Goal: Task Accomplishment & Management: Complete application form

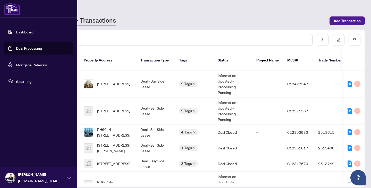
click at [33, 48] on link "Deal Processing" at bounding box center [29, 48] width 26 height 5
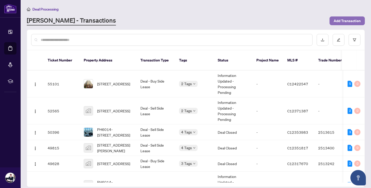
click at [337, 22] on span "Add Transaction" at bounding box center [347, 21] width 27 height 8
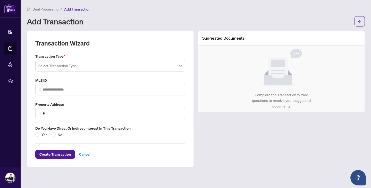
click at [98, 64] on input "search" at bounding box center [107, 66] width 139 height 11
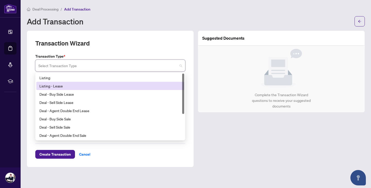
click at [75, 85] on div "Listing - Lease" at bounding box center [110, 86] width 142 height 6
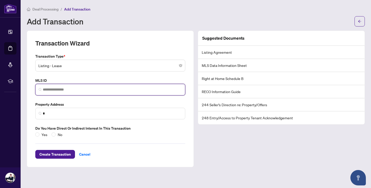
click at [79, 89] on input "search" at bounding box center [112, 89] width 139 height 5
click at [85, 89] on input "search" at bounding box center [112, 89] width 139 height 5
paste input "*********"
click at [77, 90] on input "*********" at bounding box center [112, 89] width 139 height 5
type input "*********"
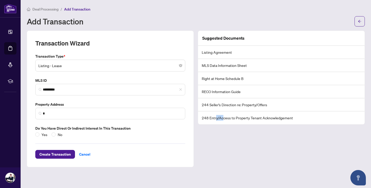
click at [222, 165] on div "Suggested Documents Listing Agreement MLS Data Information Sheet Right at Home …" at bounding box center [281, 99] width 171 height 137
click at [204, 148] on div "Suggested Documents Listing Agreement MLS Data Information Sheet Right at Home …" at bounding box center [281, 99] width 171 height 137
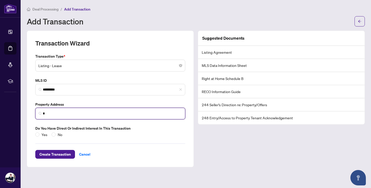
click at [98, 114] on input "*" at bounding box center [112, 113] width 139 height 5
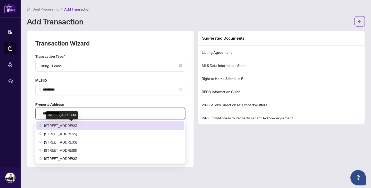
click at [77, 124] on span "[STREET_ADDRESS]" at bounding box center [60, 126] width 33 height 6
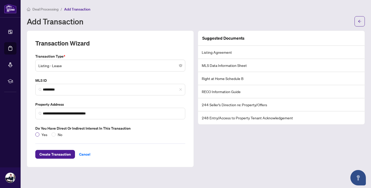
click at [39, 135] on label "Yes" at bounding box center [42, 135] width 14 height 6
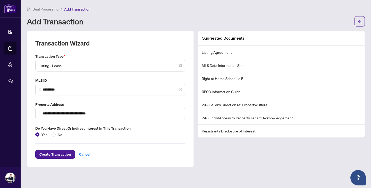
click at [228, 154] on div "Suggested Documents Listing Agreement MLS Data Information Sheet Right at Home …" at bounding box center [281, 99] width 171 height 137
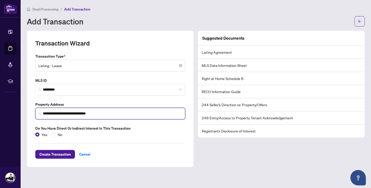
click at [119, 112] on input "**********" at bounding box center [112, 113] width 139 height 5
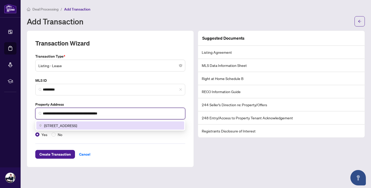
click at [77, 125] on span "[STREET_ADDRESS]" at bounding box center [60, 126] width 33 height 6
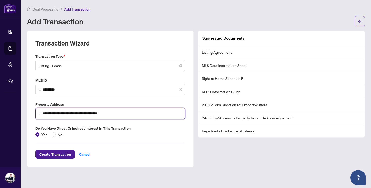
type input "**********"
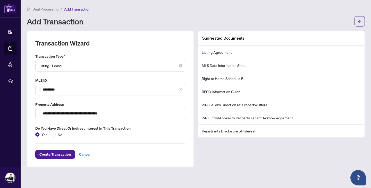
click at [143, 144] on div at bounding box center [110, 144] width 150 height 0
click at [61, 153] on span "Create Transaction" at bounding box center [54, 154] width 31 height 8
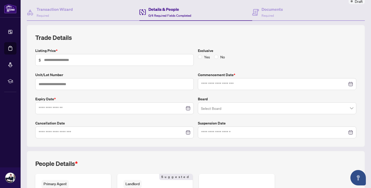
scroll to position [26, 0]
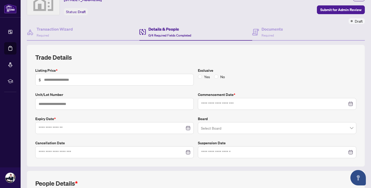
click at [72, 82] on span "$" at bounding box center [114, 80] width 158 height 12
click at [75, 80] on input "text" at bounding box center [117, 80] width 146 height 6
type input "*****"
click at [79, 108] on input "text" at bounding box center [114, 104] width 158 height 12
type input "***"
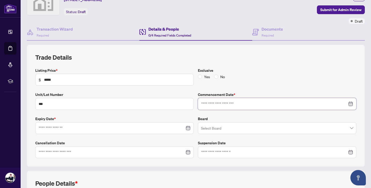
click at [236, 106] on input at bounding box center [274, 104] width 146 height 6
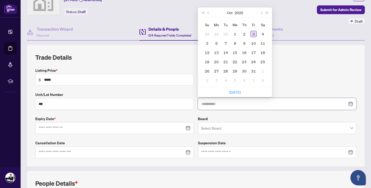
type input "**********"
click at [251, 34] on div "3" at bounding box center [253, 34] width 6 height 6
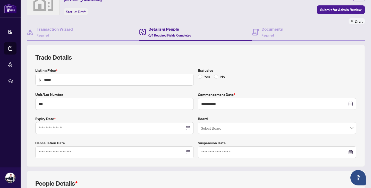
click at [152, 116] on label "Expiry Date *" at bounding box center [114, 119] width 158 height 6
click at [95, 129] on input at bounding box center [112, 128] width 146 height 6
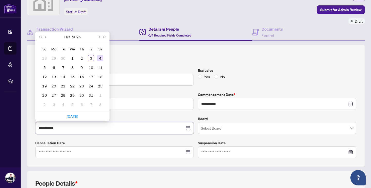
type input "**********"
click at [98, 39] on button "Next month (PageDown)" at bounding box center [99, 37] width 6 height 10
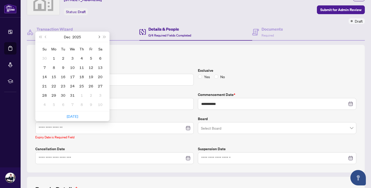
click at [99, 36] on span "Next month (PageDown)" at bounding box center [98, 37] width 3 height 3
type input "**********"
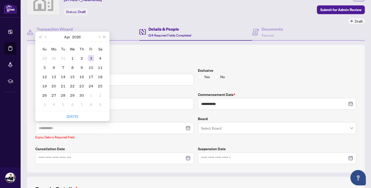
click at [87, 57] on td "3" at bounding box center [90, 58] width 9 height 9
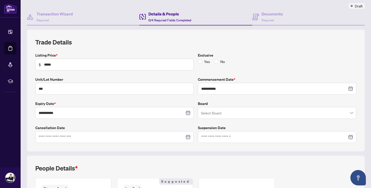
scroll to position [77, 0]
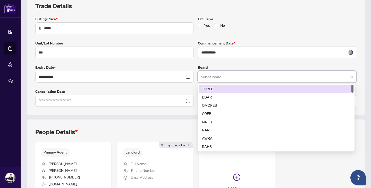
click at [219, 75] on input "search" at bounding box center [275, 77] width 148 height 11
click at [218, 88] on div "TRREB" at bounding box center [276, 89] width 148 height 6
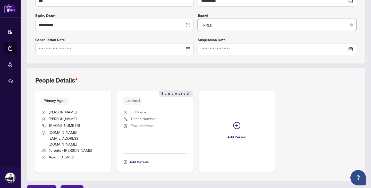
scroll to position [129, 0]
click at [140, 158] on span "Add Details" at bounding box center [138, 162] width 19 height 8
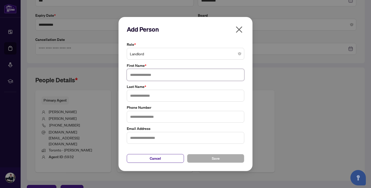
click at [165, 75] on input "text" at bounding box center [185, 75] width 117 height 12
type input "*"
type input "****"
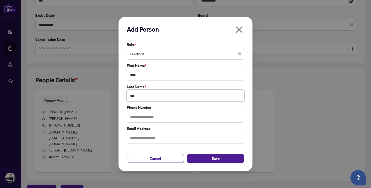
type input "***"
click at [163, 117] on input "text" at bounding box center [185, 117] width 117 height 12
type input "**********"
click at [210, 156] on button "Save" at bounding box center [215, 158] width 57 height 9
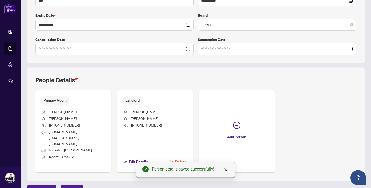
click at [309, 115] on div "Primary Agent [PERSON_NAME] [PHONE_NUMBER] [DOMAIN_NAME][EMAIL_ADDRESS][DOMAIN_…" at bounding box center [195, 131] width 321 height 82
click at [73, 185] on span "Next Tab" at bounding box center [72, 189] width 15 height 8
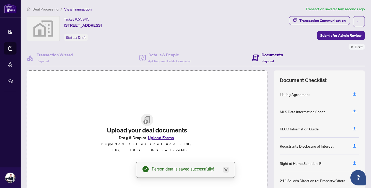
click at [227, 168] on icon "close" at bounding box center [226, 170] width 4 height 4
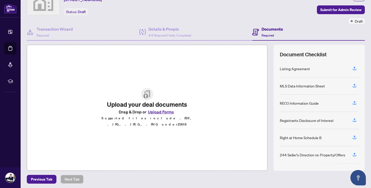
scroll to position [27, 0]
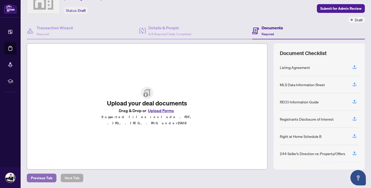
click at [42, 176] on span "Previous Tab" at bounding box center [41, 178] width 21 height 8
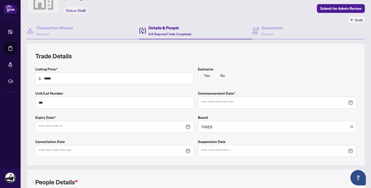
type input "**********"
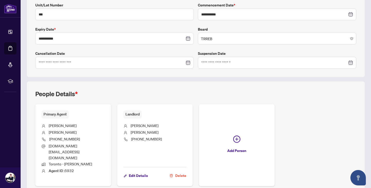
scroll to position [129, 0]
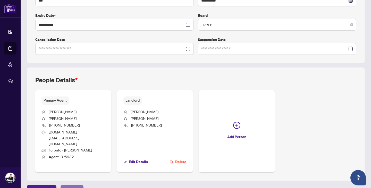
click at [73, 185] on span "Next Tab" at bounding box center [72, 189] width 15 height 8
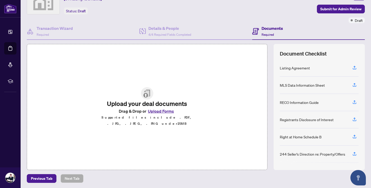
scroll to position [27, 0]
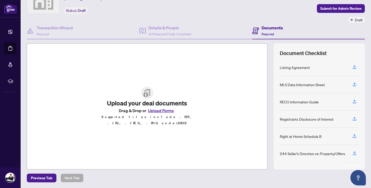
click at [155, 114] on button "Upload Forms" at bounding box center [160, 110] width 29 height 7
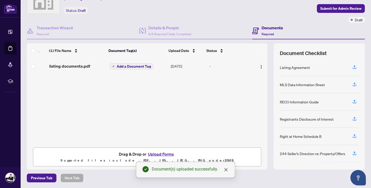
click at [125, 66] on span "Add a Document Tag" at bounding box center [134, 67] width 34 height 4
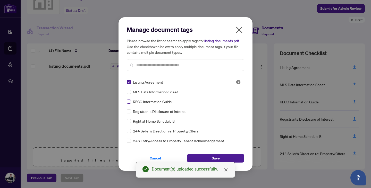
click at [129, 99] on label at bounding box center [129, 102] width 4 height 6
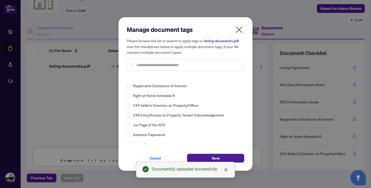
scroll to position [0, 0]
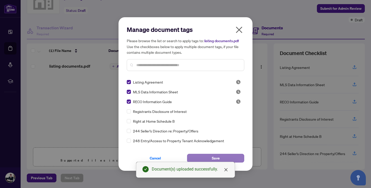
click at [206, 157] on button "Save" at bounding box center [215, 158] width 57 height 9
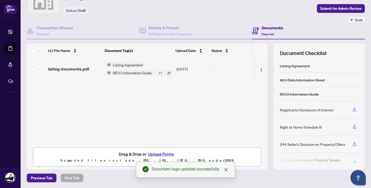
click at [151, 154] on button "Upload Forms" at bounding box center [160, 154] width 29 height 7
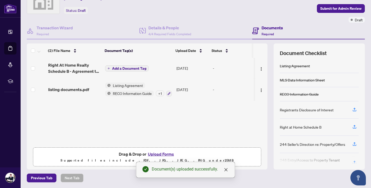
click at [132, 67] on span "Add a Document Tag" at bounding box center [129, 69] width 34 height 4
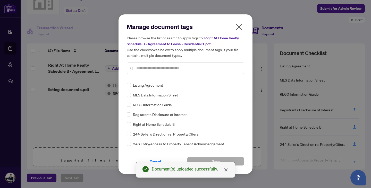
click at [172, 77] on div "Manage document tags Please browse the list or search to apply tags to: Right A…" at bounding box center [185, 51] width 117 height 56
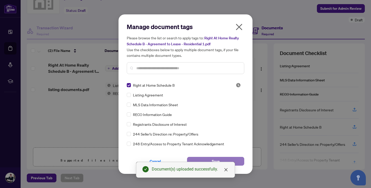
click at [233, 161] on button "Save" at bounding box center [215, 161] width 57 height 9
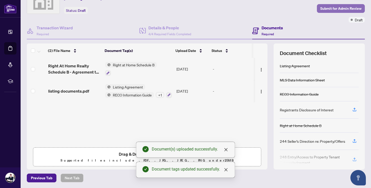
click at [326, 8] on span "Submit for Admin Review" at bounding box center [340, 8] width 41 height 8
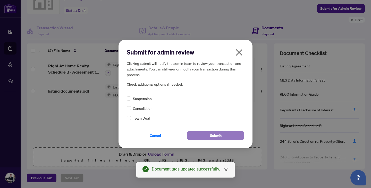
click at [206, 133] on button "Submit" at bounding box center [215, 135] width 57 height 9
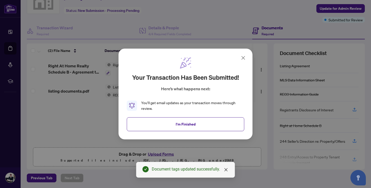
click at [185, 123] on span "I'm Finished" at bounding box center [186, 124] width 20 height 8
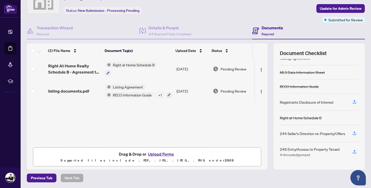
scroll to position [8, 0]
drag, startPoint x: 276, startPoint y: 150, endPoint x: 288, endPoint y: 151, distance: 12.2
click at [288, 151] on div "Document Checklist Listing Agreement MLS Data Information Sheet RECO Informatio…" at bounding box center [319, 107] width 91 height 126
click at [297, 150] on div "248 Entry/Access to Property Tenant Acknowledgement" at bounding box center [313, 151] width 66 height 11
drag, startPoint x: 278, startPoint y: 103, endPoint x: 325, endPoint y: 103, distance: 47.7
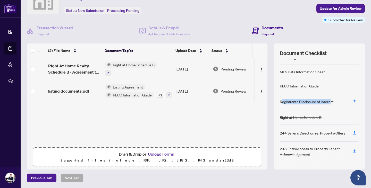
click at [325, 103] on div "Registrants Disclosure of Interest" at bounding box center [307, 102] width 54 height 6
click at [327, 103] on div "Registrants Disclosure of Interest" at bounding box center [307, 102] width 54 height 6
click at [350, 101] on button "button" at bounding box center [354, 101] width 8 height 9
click at [123, 153] on span "Drag & Drop or Upload Forms" at bounding box center [147, 154] width 57 height 7
click at [160, 153] on button "Upload Forms" at bounding box center [160, 154] width 29 height 7
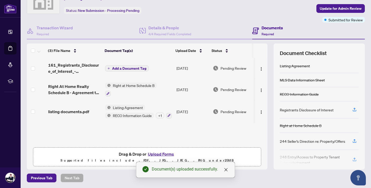
click at [137, 67] on span "Add a Document Tag" at bounding box center [129, 69] width 34 height 4
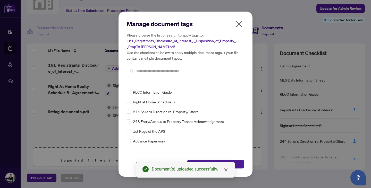
scroll to position [26, 0]
click at [237, 162] on button "Save" at bounding box center [215, 164] width 57 height 9
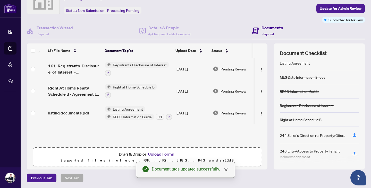
scroll to position [0, 0]
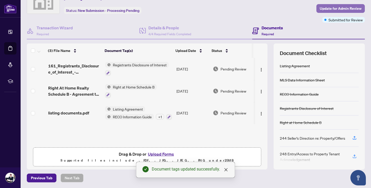
click at [320, 8] on span "Update for Admin Review" at bounding box center [341, 8] width 42 height 8
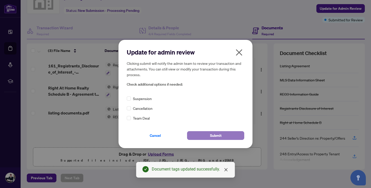
click at [223, 134] on button "Submit" at bounding box center [215, 135] width 57 height 9
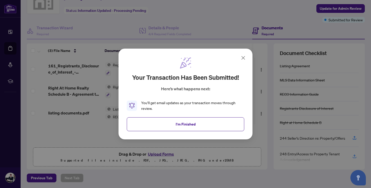
click at [219, 122] on button "I'm Finished" at bounding box center [185, 124] width 117 height 14
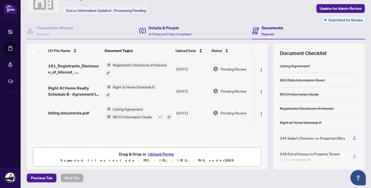
drag, startPoint x: 233, startPoint y: 23, endPoint x: 237, endPoint y: 26, distance: 4.6
click at [233, 23] on div "Details & People 4/4 Required Fields Completed" at bounding box center [195, 31] width 113 height 17
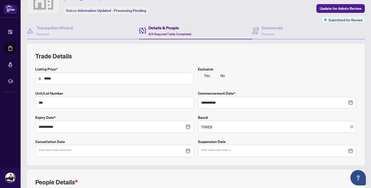
click at [293, 64] on div "**********" at bounding box center [195, 104] width 321 height 105
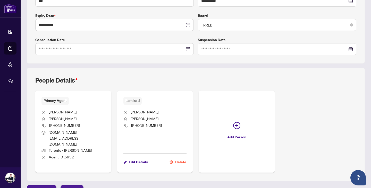
scroll to position [129, 0]
click at [76, 185] on span "Next Tab" at bounding box center [72, 189] width 15 height 8
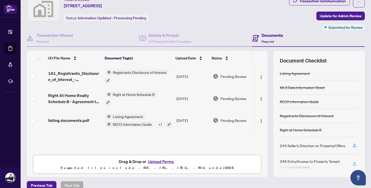
scroll to position [1, 0]
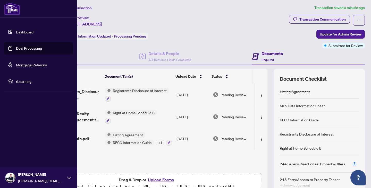
click at [42, 47] on link "Deal Processing" at bounding box center [29, 48] width 26 height 5
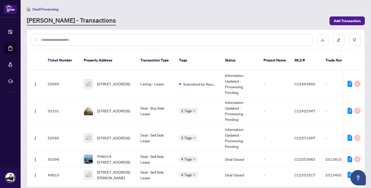
click at [175, 11] on div "Deal Processing" at bounding box center [196, 9] width 338 height 6
click at [201, 81] on span "Submitted for Review" at bounding box center [199, 84] width 33 height 6
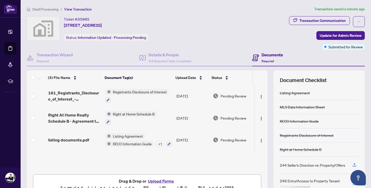
click at [47, 32] on img at bounding box center [43, 28] width 32 height 24
click at [46, 32] on img at bounding box center [43, 28] width 32 height 24
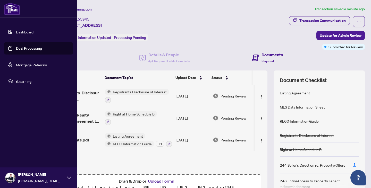
click at [29, 46] on link "Deal Processing" at bounding box center [29, 48] width 26 height 5
